Goal: Communication & Community: Participate in discussion

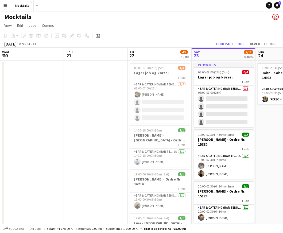
scroll to position [0, 128]
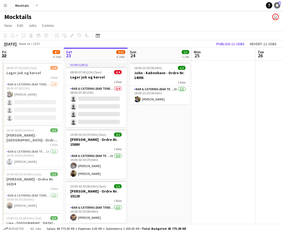
click at [277, 7] on link "Notifications 1" at bounding box center [277, 5] width 6 height 6
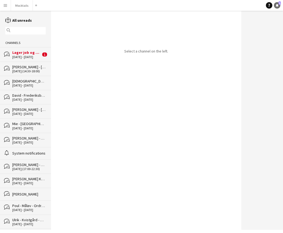
click at [277, 7] on link "Notifications 1" at bounding box center [277, 5] width 6 height 6
click at [19, 5] on button "Mocktails Close" at bounding box center [22, 5] width 22 height 10
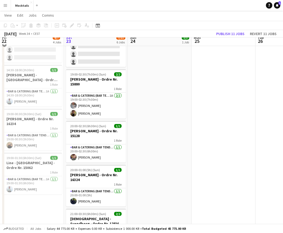
scroll to position [61, 0]
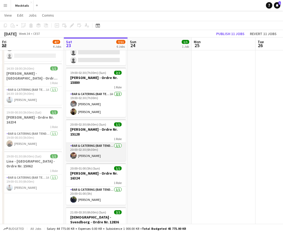
click at [106, 153] on app-card-role "Bar & Catering (Bar Tender) [DATE] 20:00-02:30 (6h30m) [PERSON_NAME]" at bounding box center [96, 151] width 60 height 18
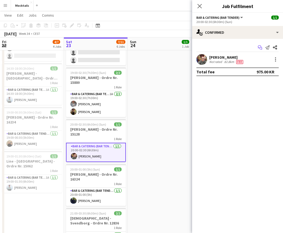
click at [261, 47] on icon at bounding box center [261, 48] width 3 height 3
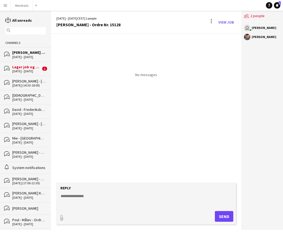
click at [100, 197] on textarea at bounding box center [147, 200] width 174 height 14
type textarea "**********"
click at [224, 215] on button "Send" at bounding box center [224, 216] width 18 height 11
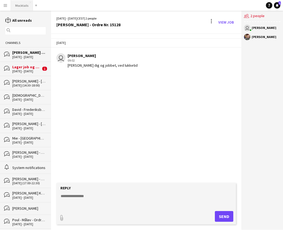
click at [23, 6] on button "Mocktails Close" at bounding box center [22, 5] width 22 height 10
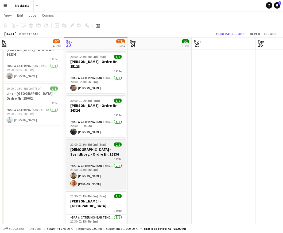
scroll to position [129, 0]
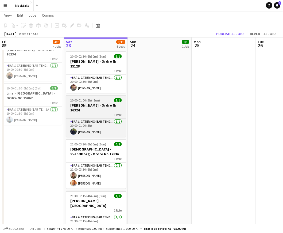
click at [102, 110] on h3 "[PERSON_NAME] - Ordre Nr. 16324" at bounding box center [96, 108] width 60 height 10
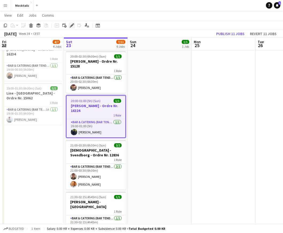
click at [72, 26] on icon "Edit" at bounding box center [72, 25] width 4 height 4
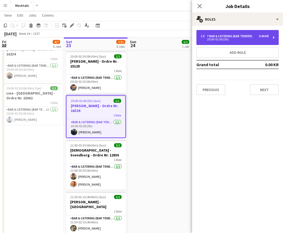
click at [248, 37] on div "Bar & Catering (Bar Tender)" at bounding box center [230, 36] width 47 height 4
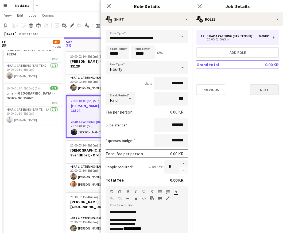
click at [265, 91] on button "Next" at bounding box center [264, 89] width 29 height 11
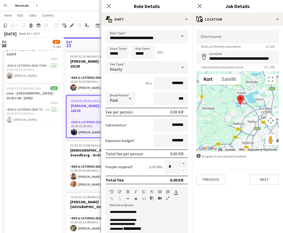
click at [52, 178] on app-date-cell "08:00-07:00 (23h) (Sat) 1/4 Lager job og kørsel 1 Role Bar & Catering (Bar Tend…" at bounding box center [32, 86] width 64 height 310
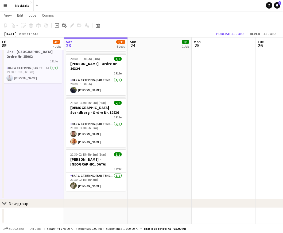
scroll to position [0, 129]
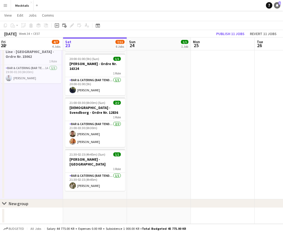
click at [277, 7] on link "Notifications 1" at bounding box center [277, 5] width 6 height 6
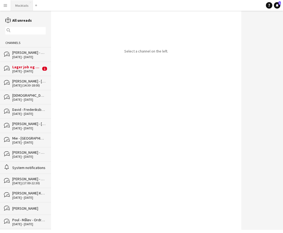
click at [26, 4] on button "Mocktails Close" at bounding box center [22, 5] width 22 height 10
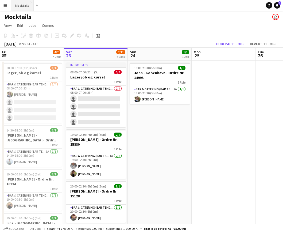
click at [23, 5] on button "Mocktails Close" at bounding box center [22, 5] width 23 height 10
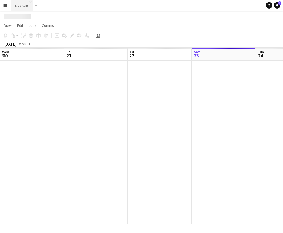
scroll to position [0, 128]
